Goal: Information Seeking & Learning: Learn about a topic

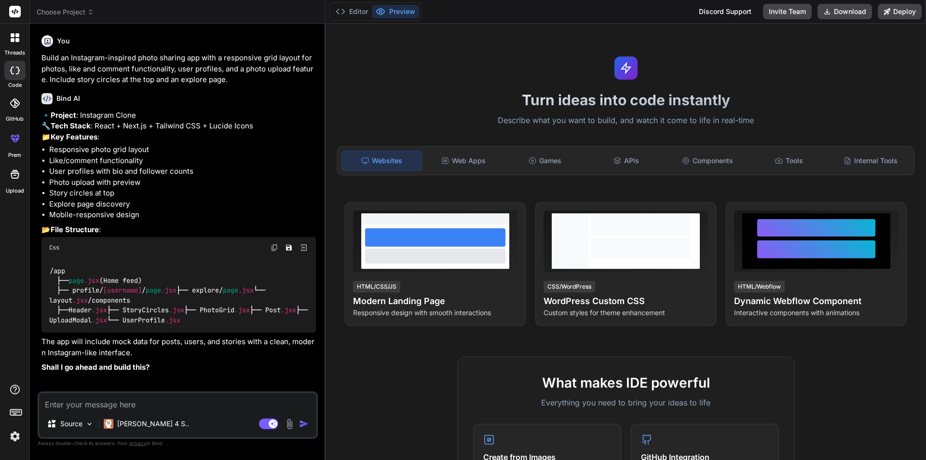
type textarea "x"
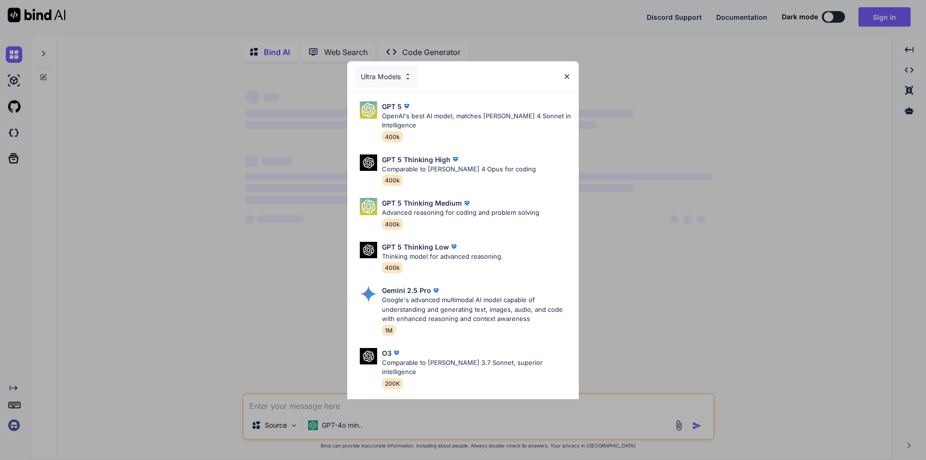
type textarea "x"
click at [159, 222] on div "Ultra Models GPT 5 OpenAI's best AI model, matches [PERSON_NAME] 4 Sonnet in In…" at bounding box center [463, 230] width 926 height 460
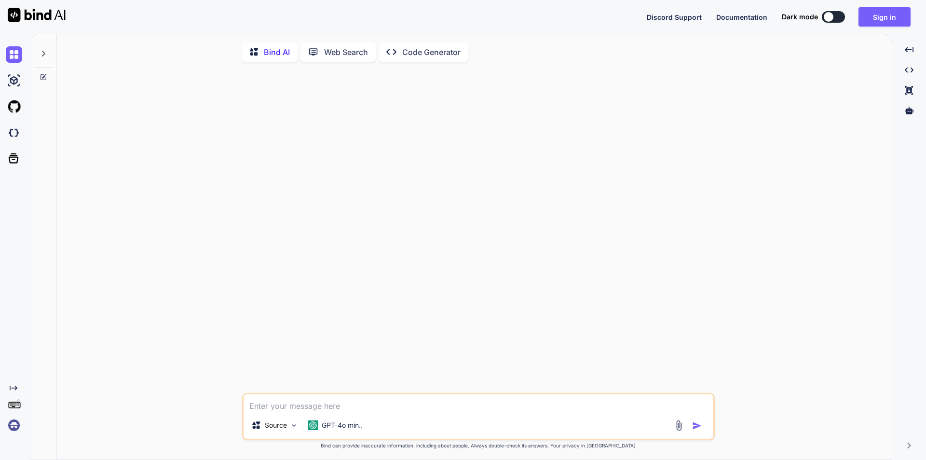
click at [283, 406] on textarea at bounding box center [479, 402] width 470 height 17
type textarea "h"
type textarea "x"
type textarea "ho"
type textarea "x"
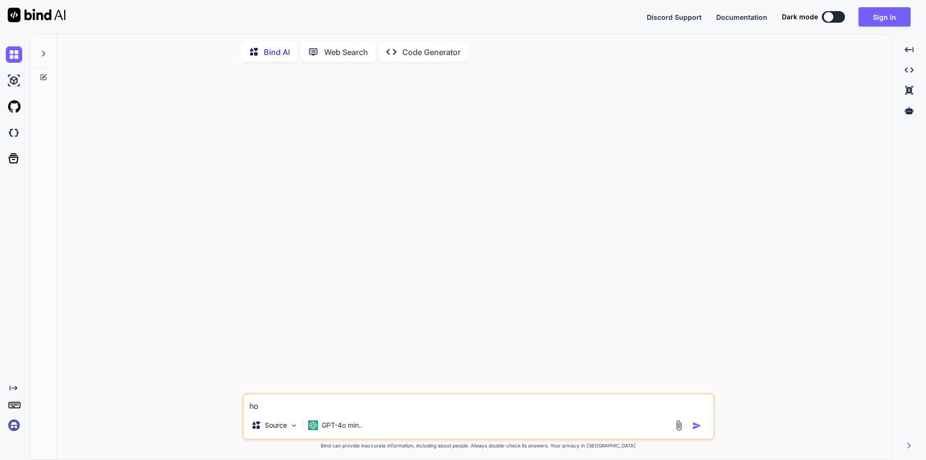
type textarea "how"
type textarea "x"
type textarea "how"
type textarea "x"
type textarea "how t"
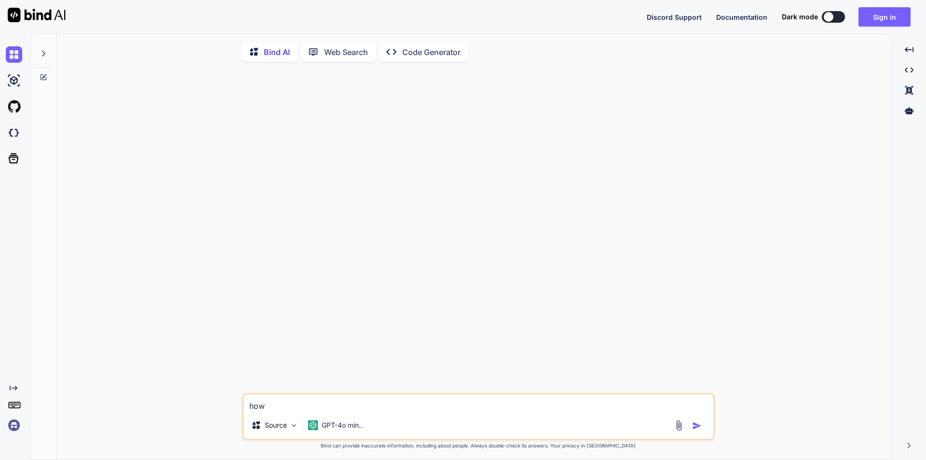
type textarea "x"
type textarea "how to"
type textarea "x"
type textarea "how to"
type textarea "x"
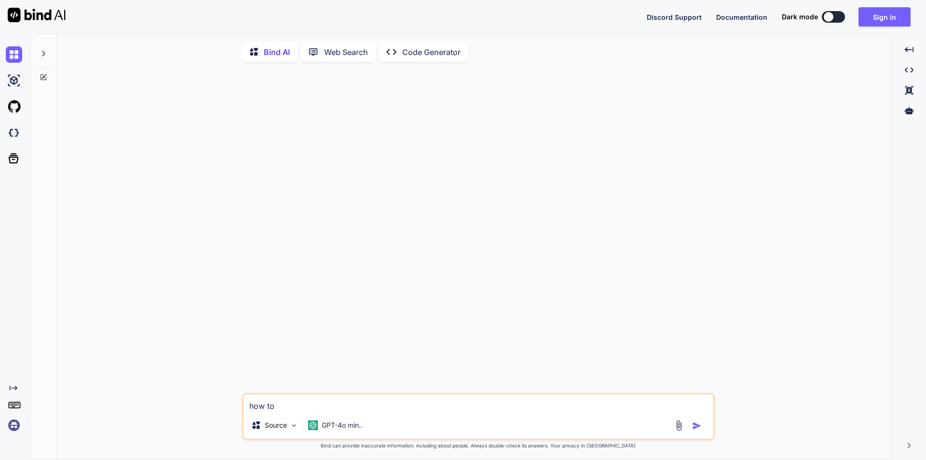
type textarea "how to u"
type textarea "x"
type textarea "how to us"
type textarea "x"
type textarea "how to use"
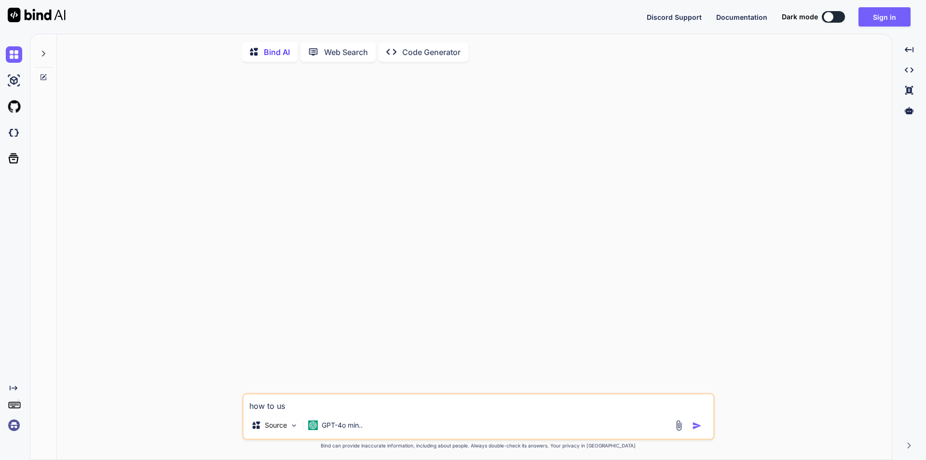
type textarea "x"
type textarea "how to use"
type textarea "x"
type textarea "how to use v"
type textarea "x"
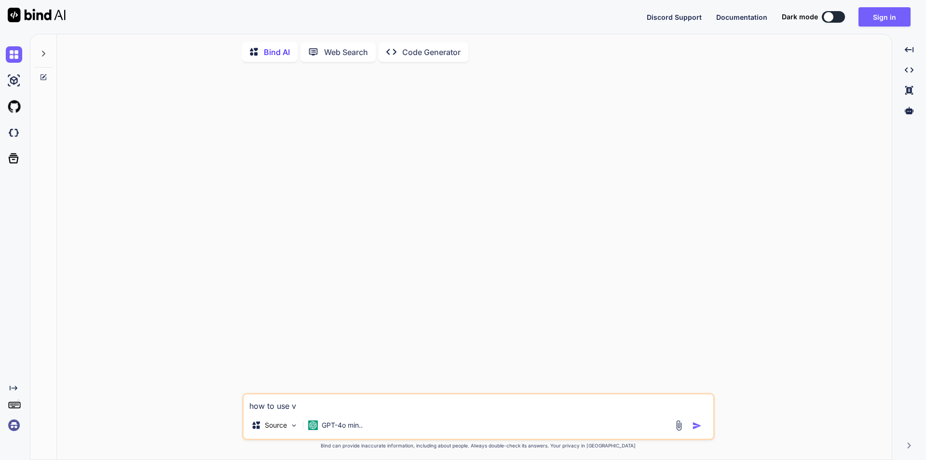
type textarea "how to use va"
type textarea "x"
type textarea "how to use var"
type textarea "x"
type textarea "how to use vari"
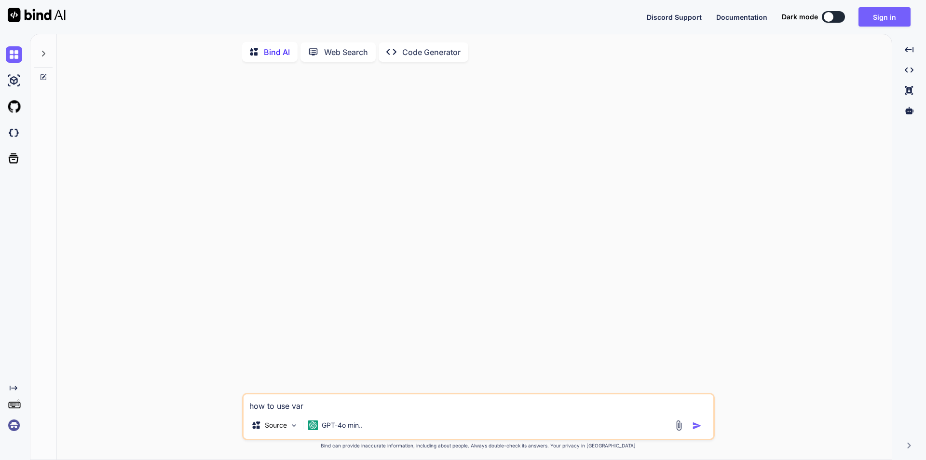
type textarea "x"
type textarea "how to use varia"
type textarea "x"
type textarea "how to use variab"
type textarea "x"
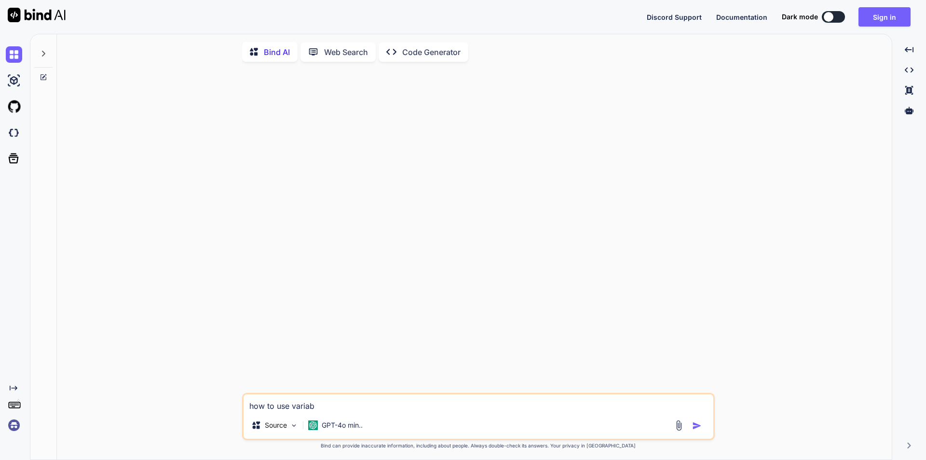
type textarea "how to use variabl"
type textarea "x"
type textarea "how to use variable"
type textarea "x"
type textarea "how to use variable"
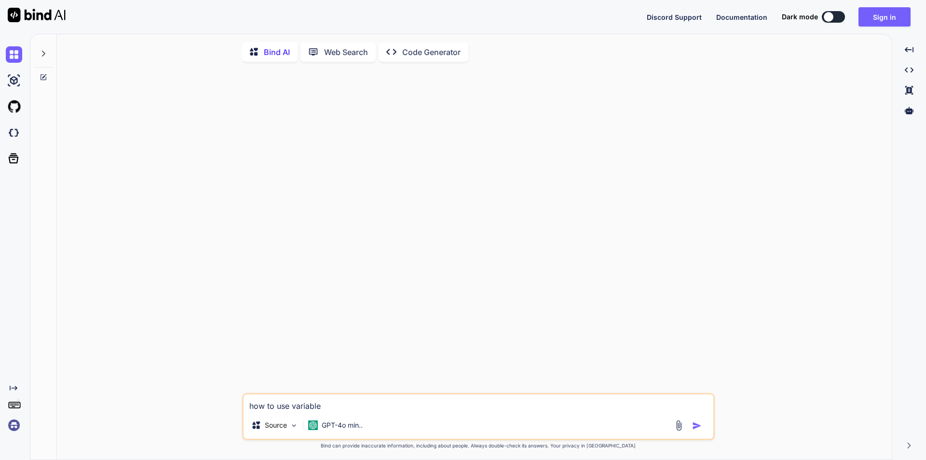
type textarea "x"
type textarea "how to use variable i"
type textarea "x"
type textarea "how to use variable in"
type textarea "x"
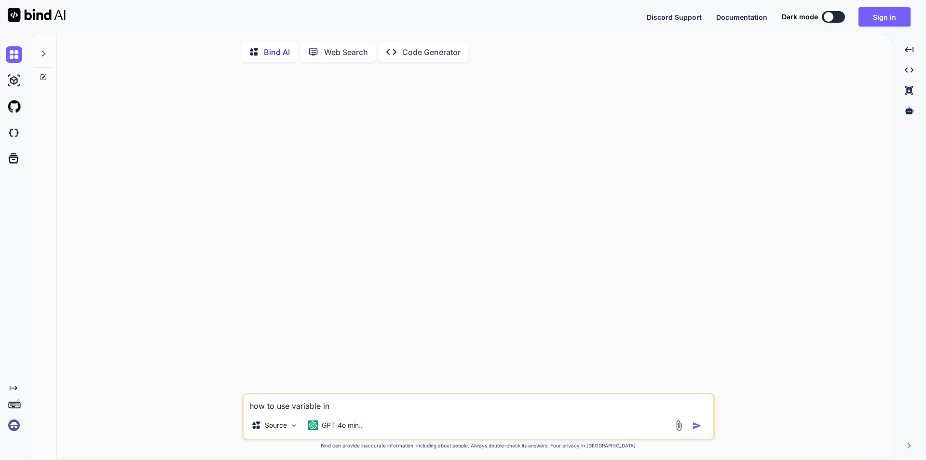
type textarea "how to use variable in"
type textarea "x"
type textarea "how to use variable in b"
type textarea "x"
type textarea "how to use variable in be"
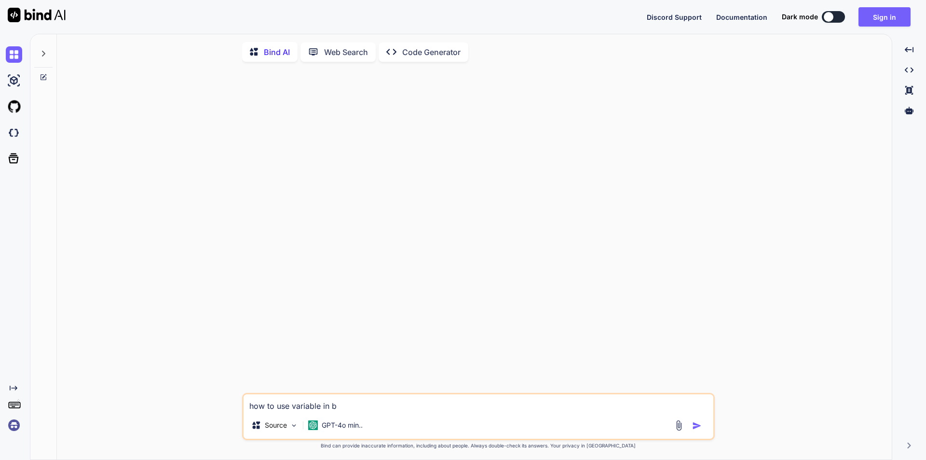
type textarea "x"
type textarea "how to use variable in bet"
type textarea "x"
type textarea "how to use variable in betw"
type textarea "x"
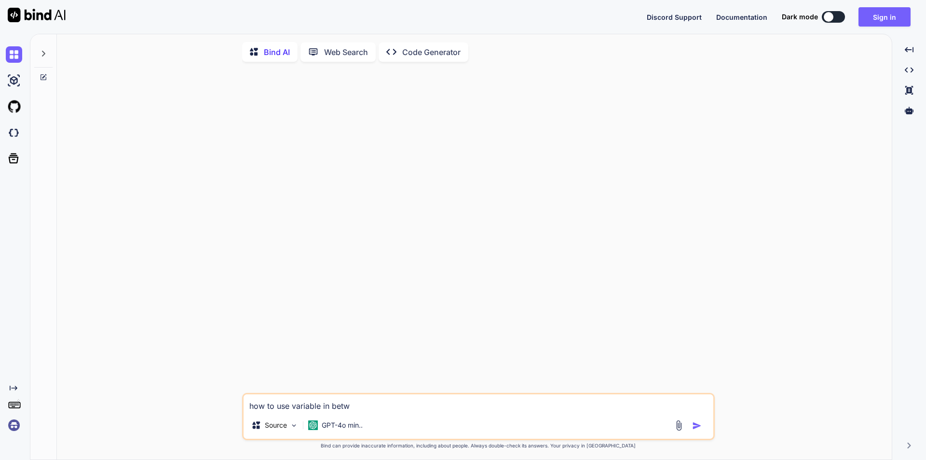
type textarea "how to use variable in betwe"
type textarea "x"
type textarea "how to use variable in betwee"
type textarea "x"
type textarea "how to use variable in between"
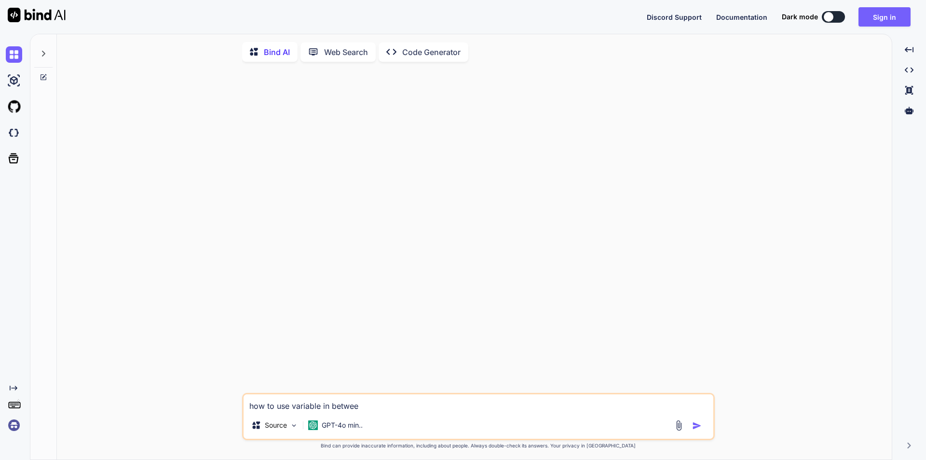
type textarea "x"
type textarea "how to use variable in between"
type textarea "x"
type textarea "how to use variable in between s"
type textarea "x"
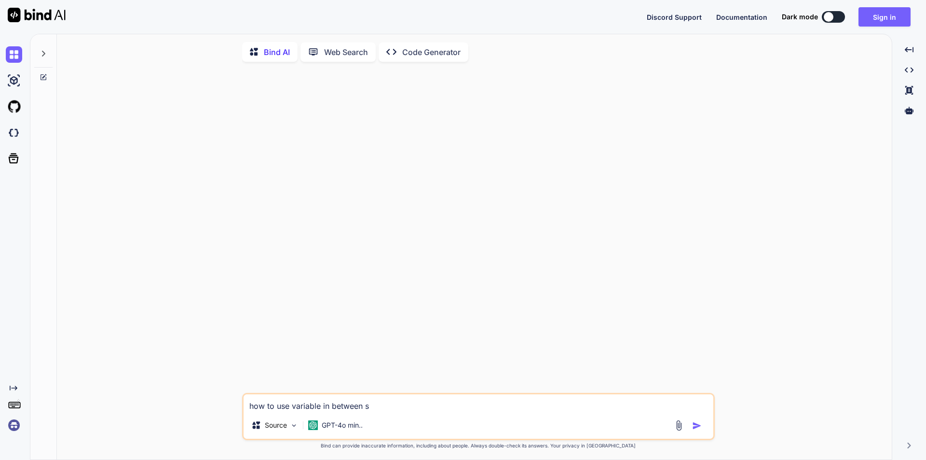
type textarea "how to use variable in between st"
type textarea "x"
type textarea "how to use variable in between str"
type textarea "x"
type textarea "how to use variable in between stri"
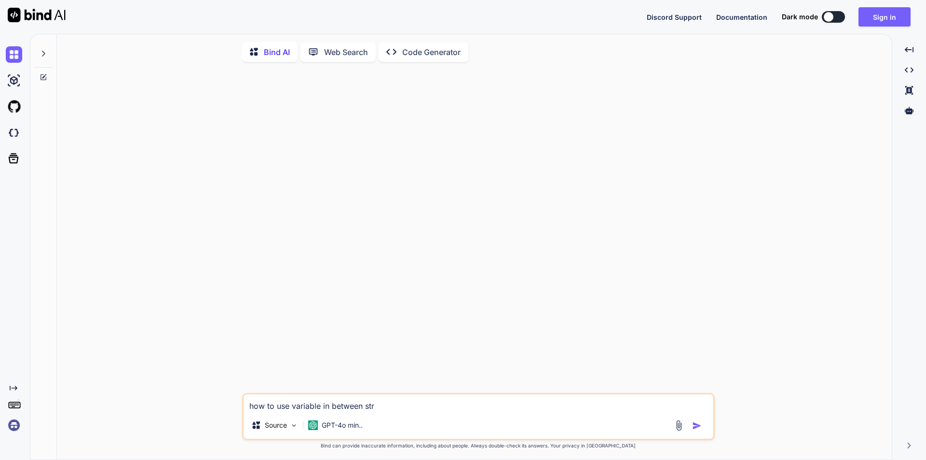
type textarea "x"
type textarea "how to use variable in between strin"
type textarea "x"
type textarea "how to use variable in between string"
type textarea "x"
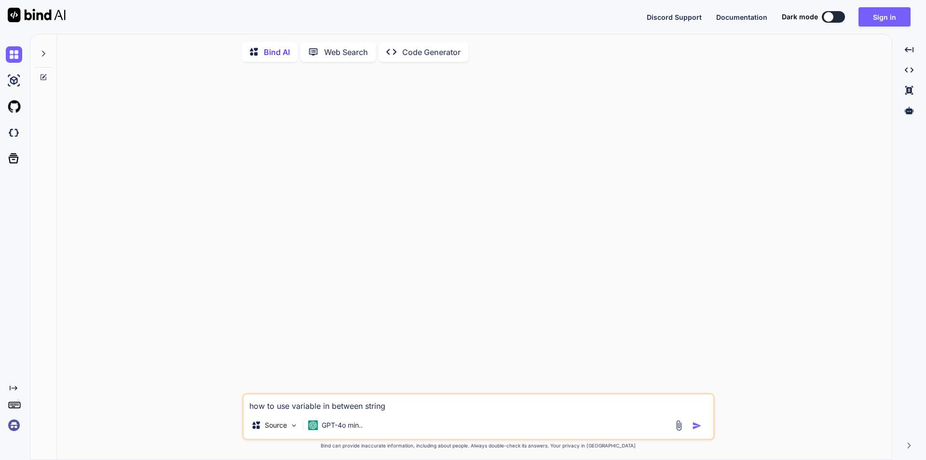
type textarea "how to use variable in between string"
type textarea "x"
type textarea "how to use variable in between string i"
type textarea "x"
type textarea "how to use variable in between string in"
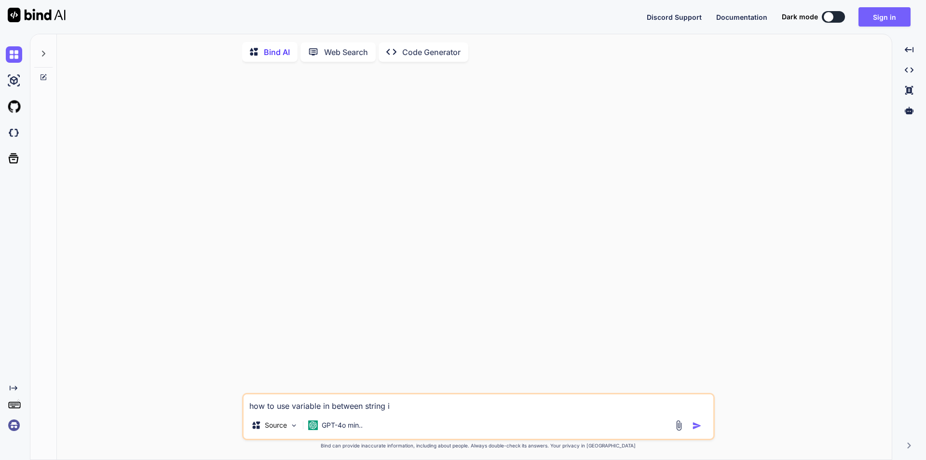
type textarea "x"
type textarea "how to use variable in between string in"
type textarea "x"
type textarea "how to use variable in between string in j"
type textarea "x"
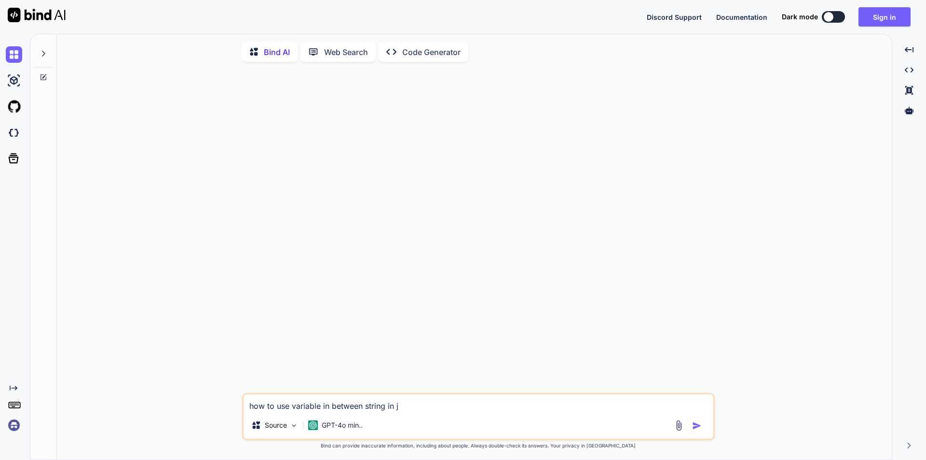
type textarea "how to use variable in between string in ja"
type textarea "x"
type textarea "how to use variable in between string in [PERSON_NAME]"
type textarea "x"
type textarea "how to use variable in between string in ja"
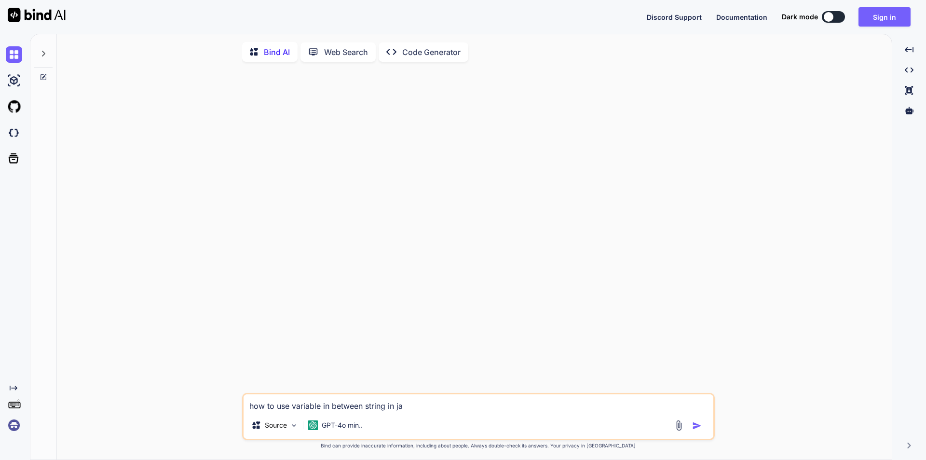
type textarea "x"
type textarea "how to use variable in between string in [GEOGRAPHIC_DATA]"
type textarea "x"
type textarea "how to use variable in between string in [GEOGRAPHIC_DATA]"
type textarea "x"
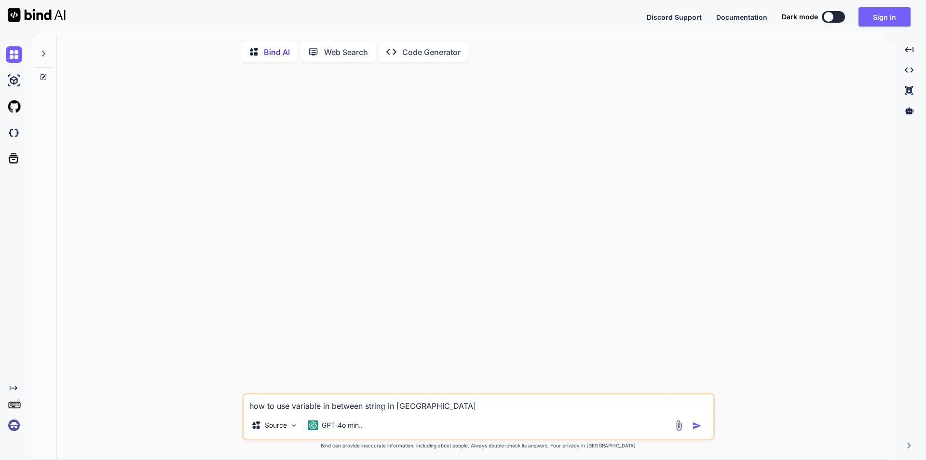
type textarea "how to use variable in between string in javas"
type textarea "x"
type textarea "how to use variable in between string in javasc"
type textarea "x"
type textarea "how to use variable in between string in javascr"
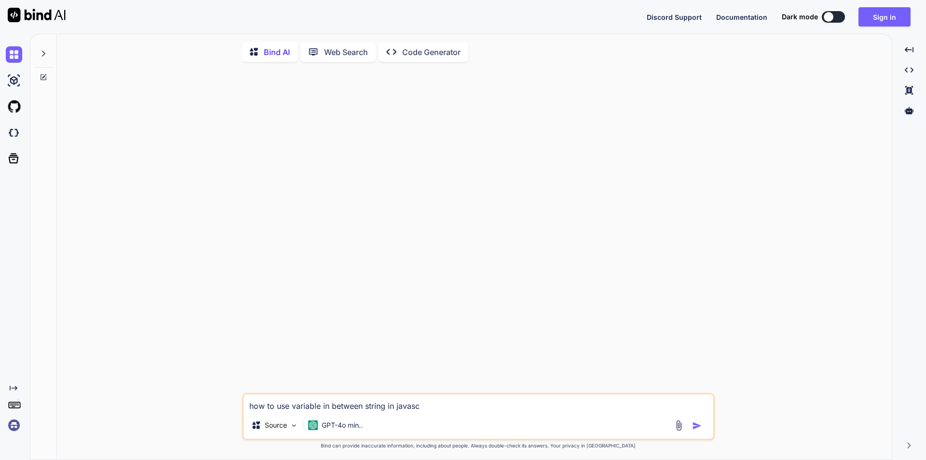
type textarea "x"
type textarea "how to use variable in between string in javascri"
type textarea "x"
type textarea "how to use variable in between string in javascrip"
type textarea "x"
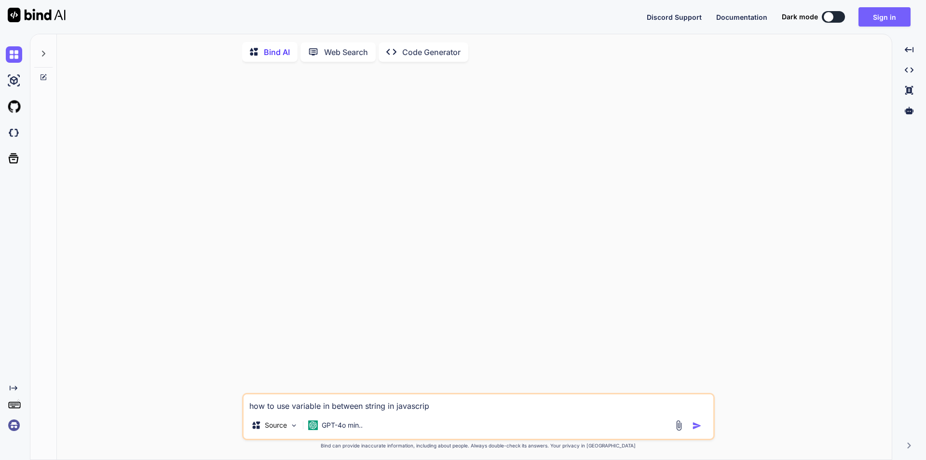
type textarea "how to use variable in between string in javascript"
type textarea "x"
type textarea "how to use variable in between string in javascript"
type textarea "x"
type textarea "how to use variable in between string in javascript i"
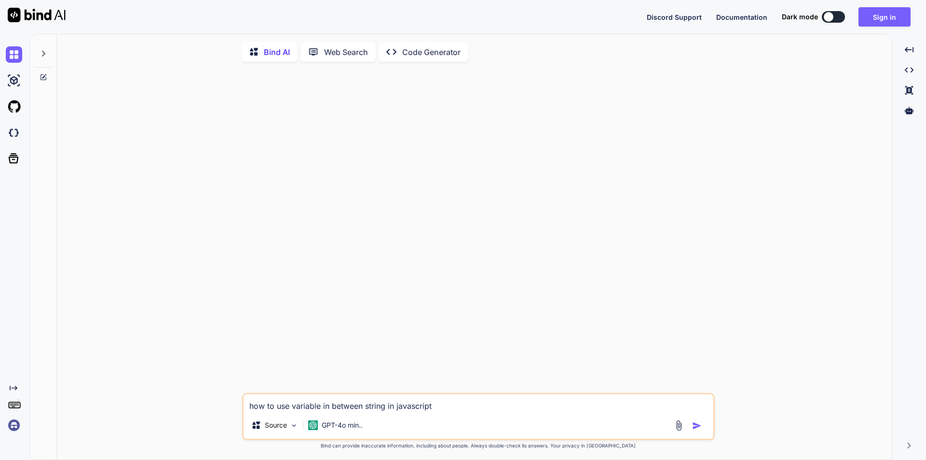
type textarea "x"
type textarea "how to use variable in between string in javascript it"
type textarea "x"
type textarea "how to use variable in between string in javascript ith"
type textarea "x"
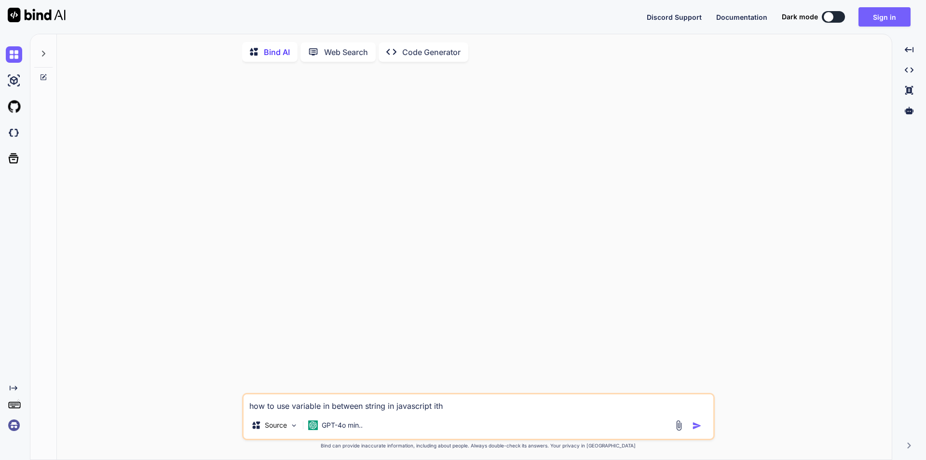
type textarea "how to use variable in between string in javascript itho"
type textarea "x"
type textarea "how to use variable in between string in javascript ithou"
type textarea "x"
type textarea "how to use variable in between string in javascript ithout"
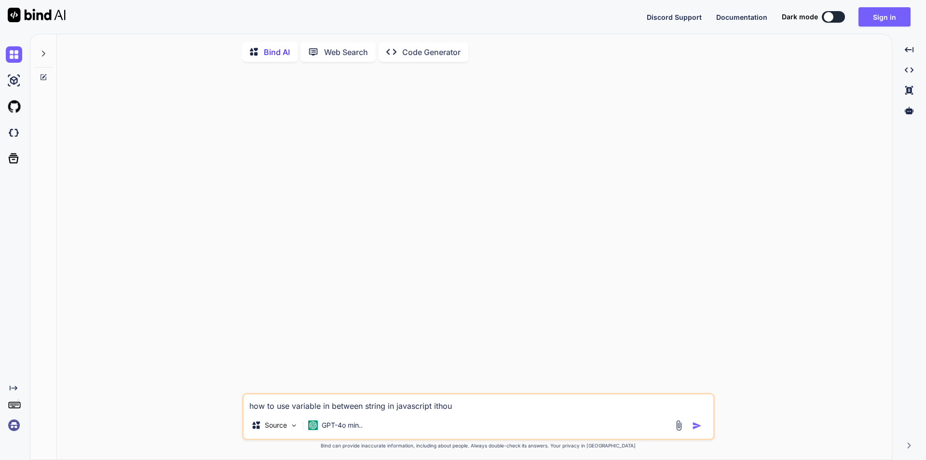
type textarea "x"
type textarea "how to use variable in between string in javascript ithout"
type textarea "x"
type textarea "how to use variable in between string in javascript ithout u"
type textarea "x"
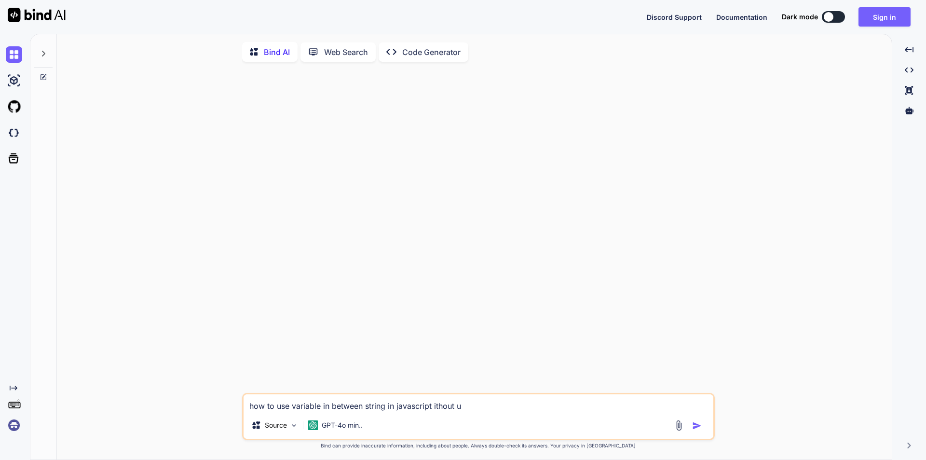
type textarea "how to use variable in between string in javascript ithout us"
type textarea "x"
type textarea "how to use variable in between string in javascript ithout usi"
type textarea "x"
type textarea "how to use variable in between string in javascript ithout usin"
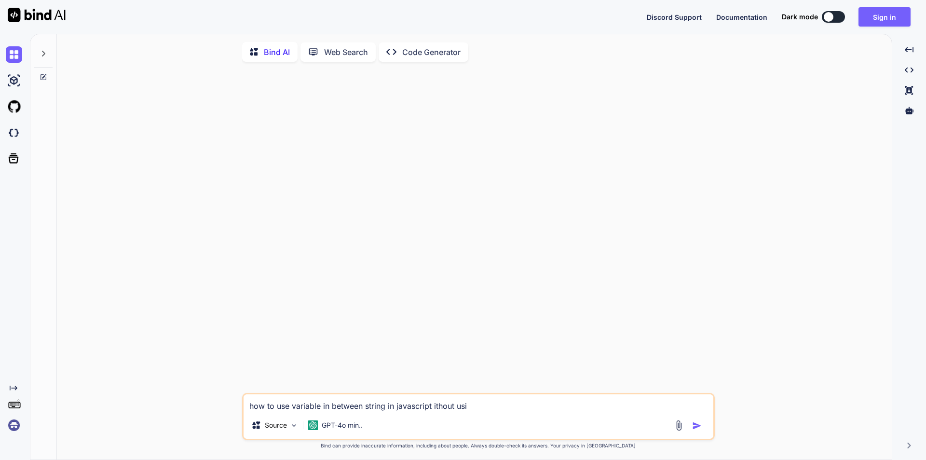
type textarea "x"
type textarea "how to use variable in between string in javascript ithout using"
type textarea "x"
type textarea "how to use variable in between string in javascript ithout using"
type textarea "x"
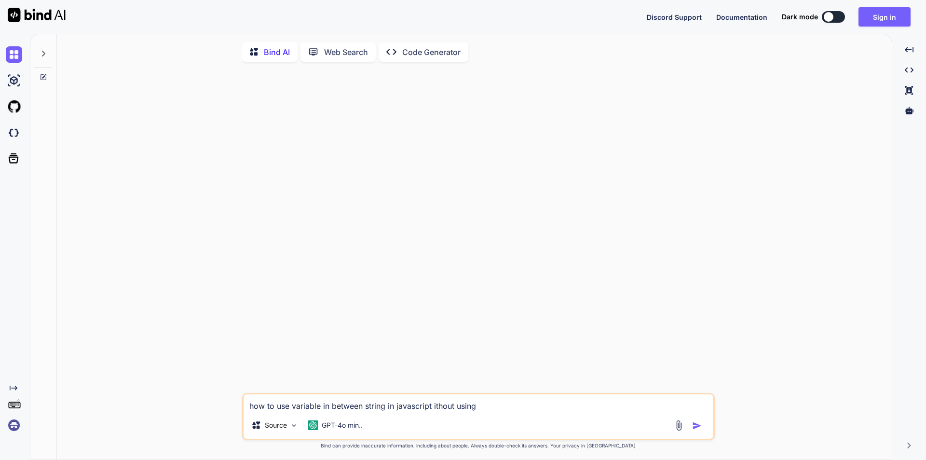
type textarea "how to use variable in between string in javascript ithout using +"
type textarea "x"
drag, startPoint x: 496, startPoint y: 411, endPoint x: 242, endPoint y: 408, distance: 254.3
click at [242, 408] on div "how to use variable in between string in javascript ithout using + Source GPT-4…" at bounding box center [478, 416] width 473 height 47
type textarea "how to use variable in between string in javascript ithout using +"
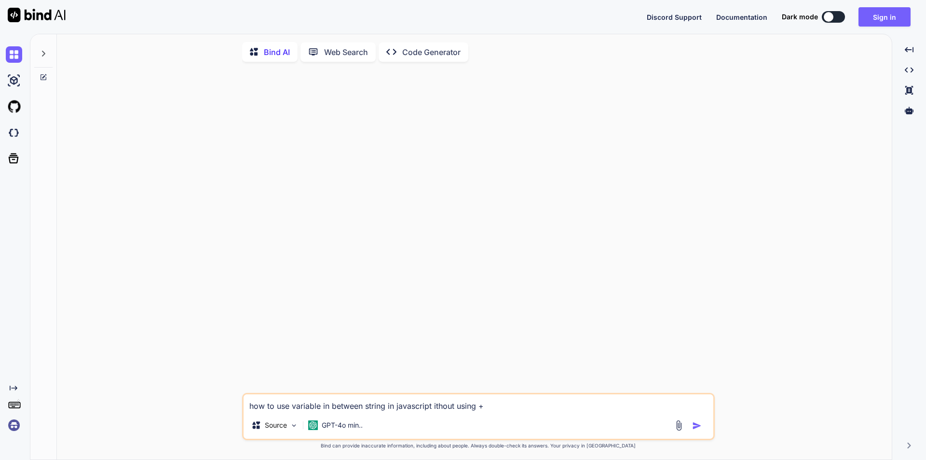
click at [695, 428] on img "button" at bounding box center [697, 426] width 10 height 10
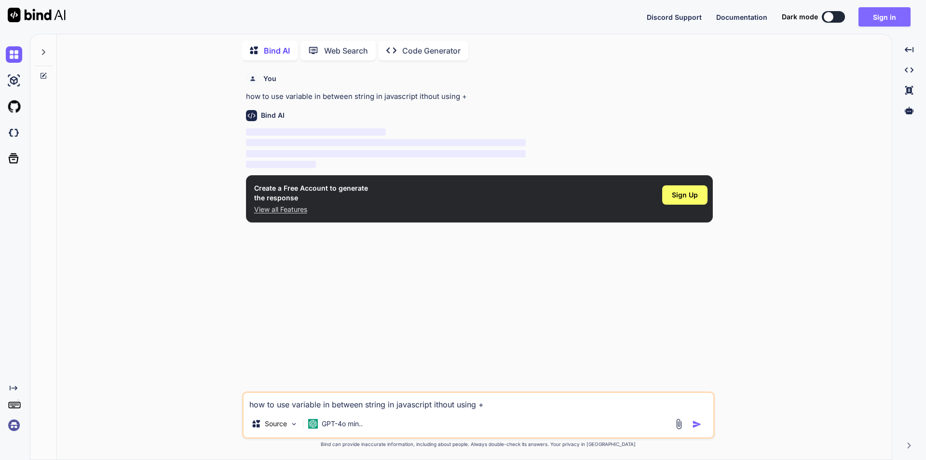
click at [881, 20] on button "Sign in" at bounding box center [885, 16] width 52 height 19
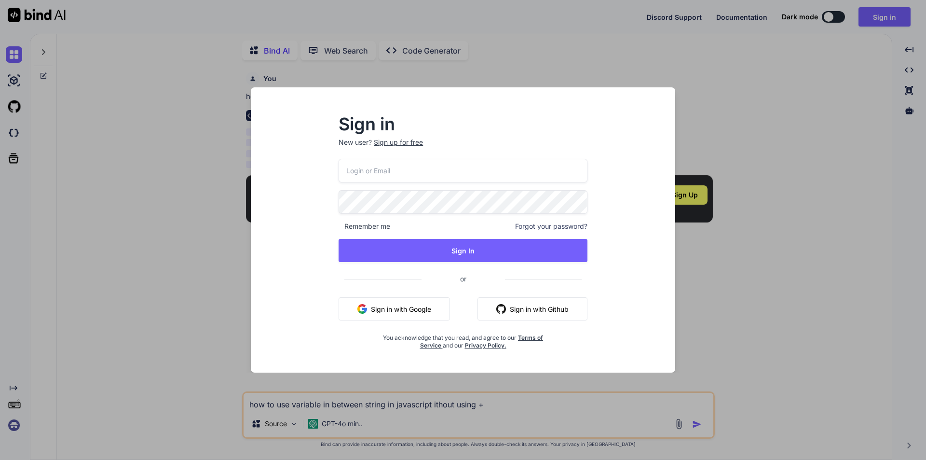
click at [410, 305] on button "Sign in with Google" at bounding box center [394, 308] width 111 height 23
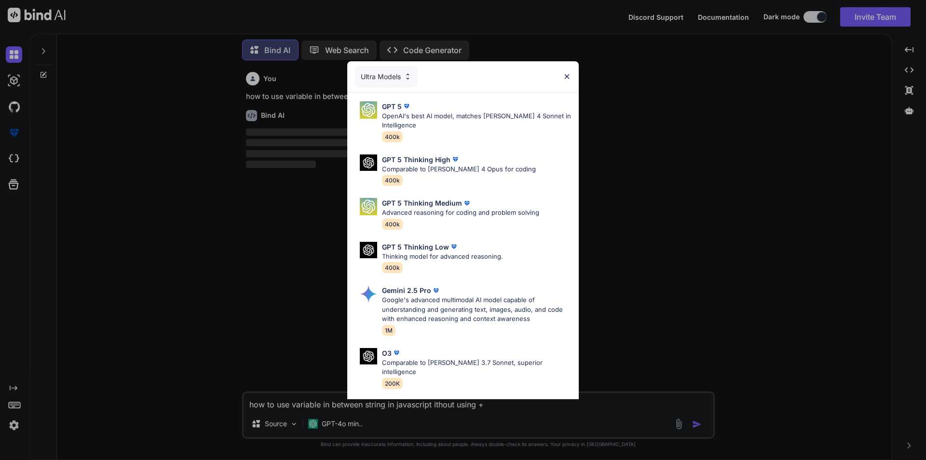
scroll to position [5, 0]
click at [568, 74] on img at bounding box center [567, 76] width 8 height 8
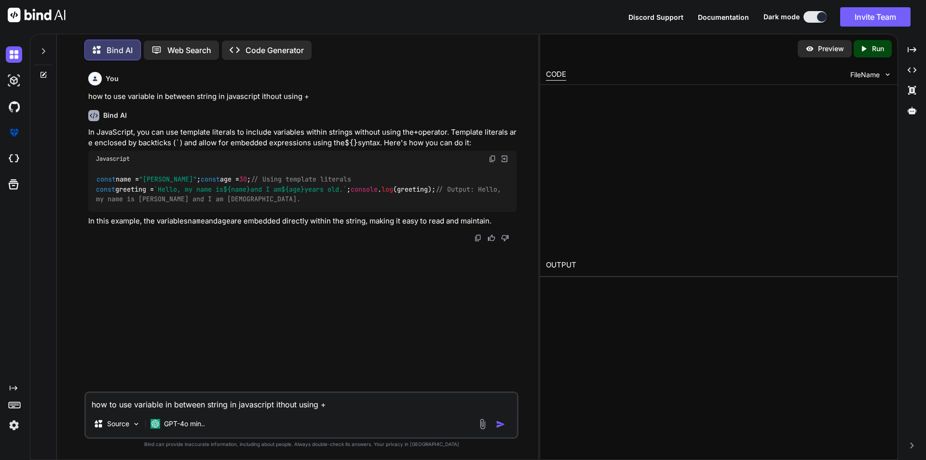
type textarea "x"
